Goal: Task Accomplishment & Management: Use online tool/utility

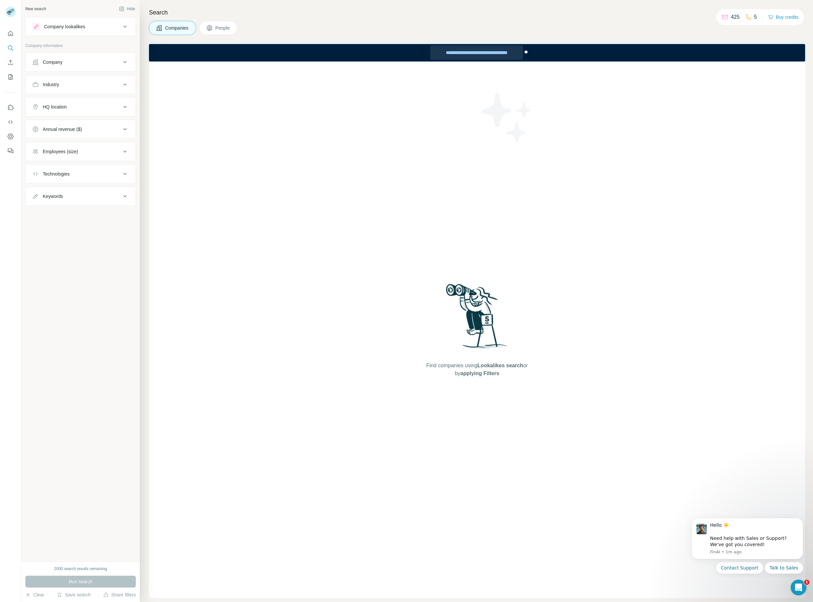
click at [473, 53] on div "**********" at bounding box center [476, 52] width 93 height 14
click at [734, 17] on p "425" at bounding box center [735, 17] width 9 height 8
click at [95, 548] on div "New search Hide Company lookalikes Company information Company Industry HQ loca…" at bounding box center [80, 281] width 118 height 562
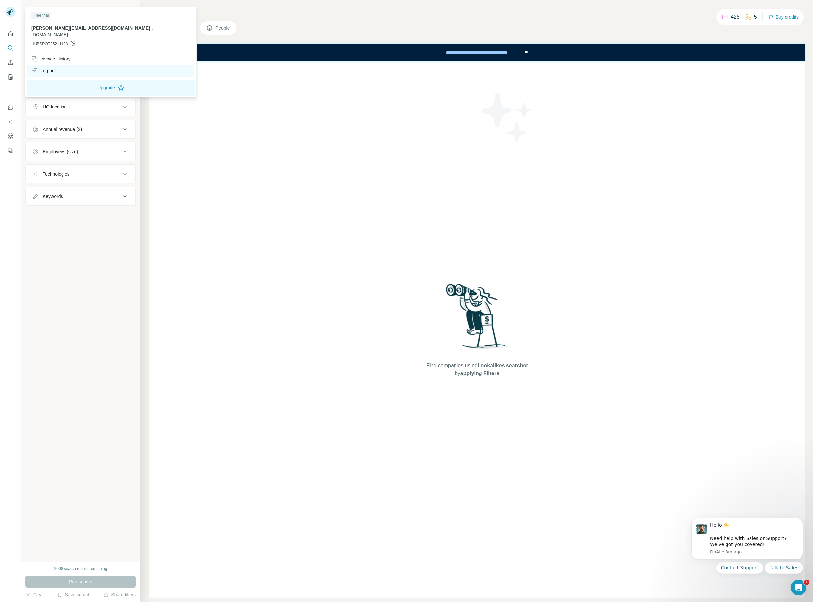
click at [57, 65] on div "Log out" at bounding box center [110, 71] width 167 height 12
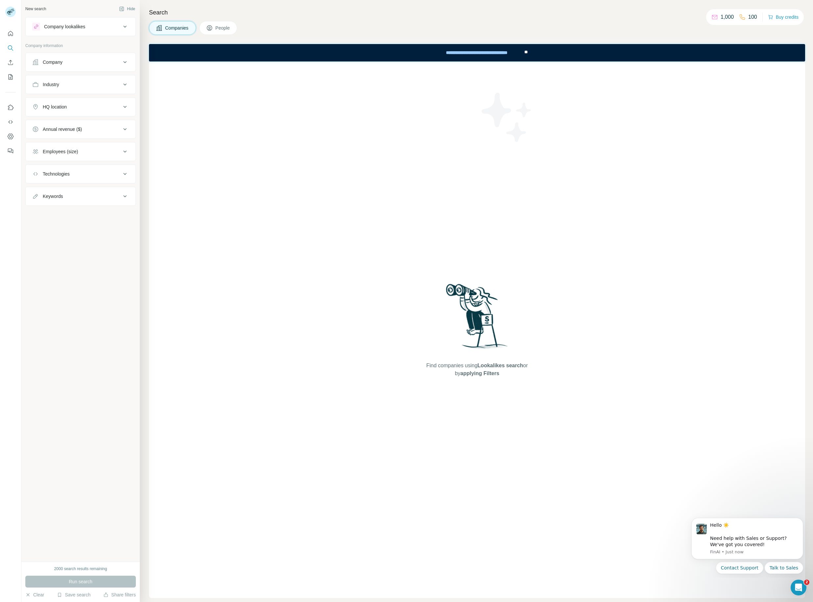
click at [63, 29] on div "Company lookalikes" at bounding box center [64, 26] width 41 height 7
click at [66, 26] on div "Company lookalikes" at bounding box center [64, 26] width 41 height 7
click at [67, 63] on div "Company" at bounding box center [76, 62] width 89 height 7
click at [69, 60] on div "Company" at bounding box center [76, 62] width 89 height 7
click at [11, 32] on icon "Quick start" at bounding box center [10, 33] width 5 height 5
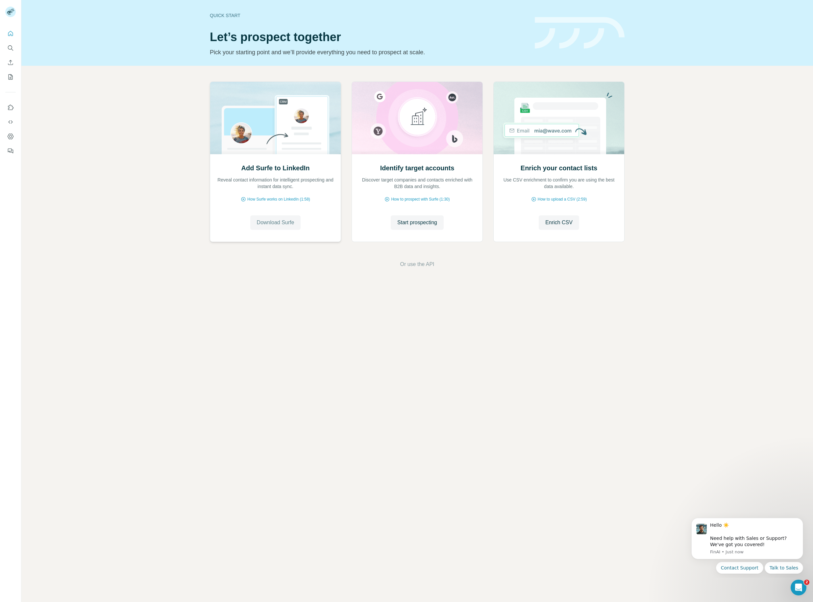
click at [284, 223] on span "Download Surfe" at bounding box center [276, 223] width 38 height 8
